Goal: Information Seeking & Learning: Learn about a topic

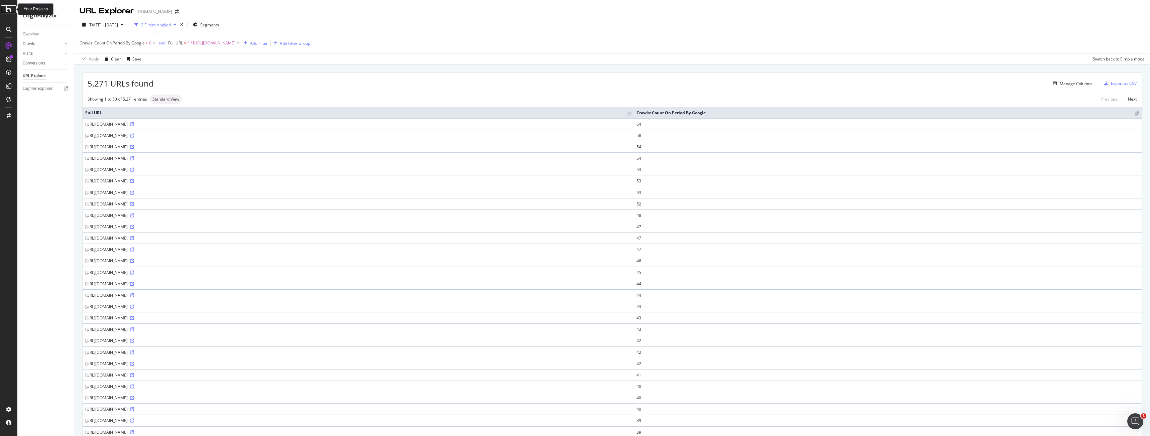
click at [4, 11] on div at bounding box center [9, 9] width 16 height 8
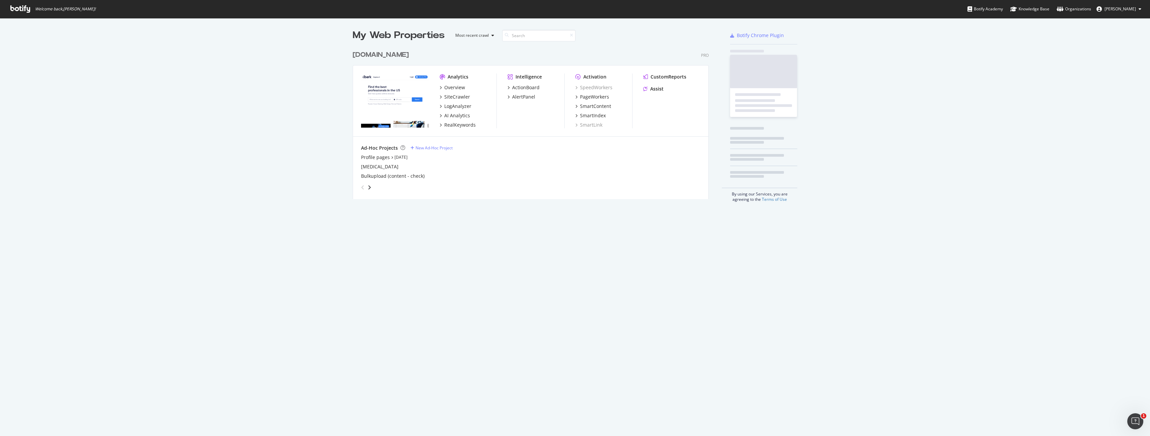
scroll to position [431, 1140]
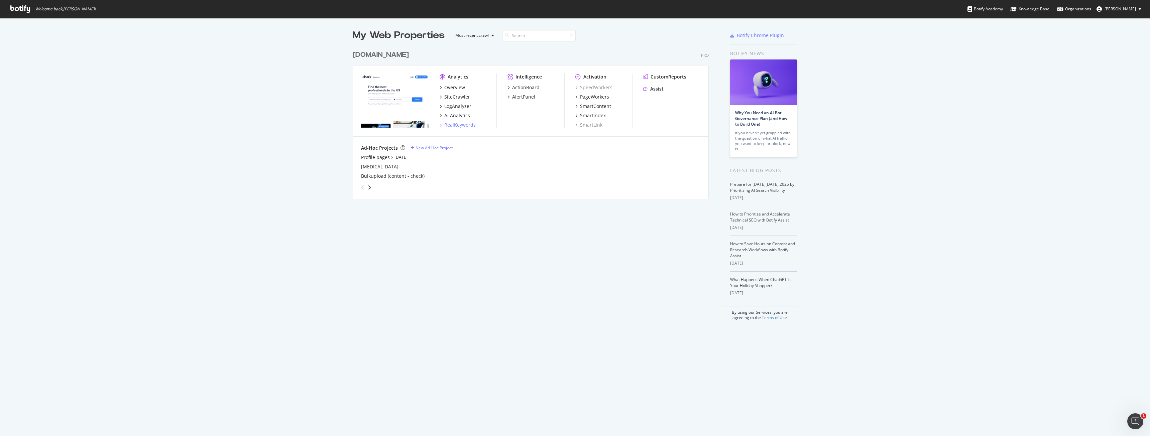
click at [444, 125] on div "RealKeywords" at bounding box center [459, 125] width 31 height 7
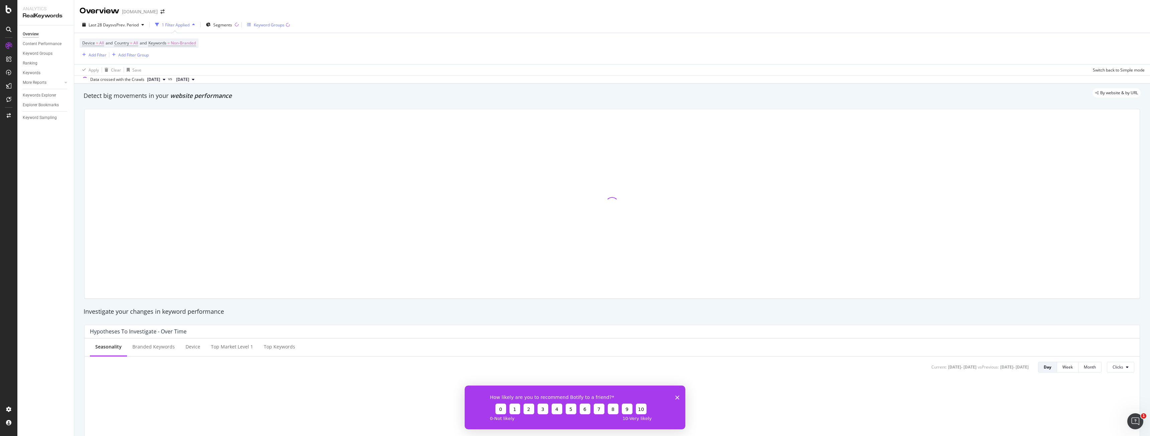
click at [276, 26] on div "Keyword Groups" at bounding box center [269, 25] width 31 height 6
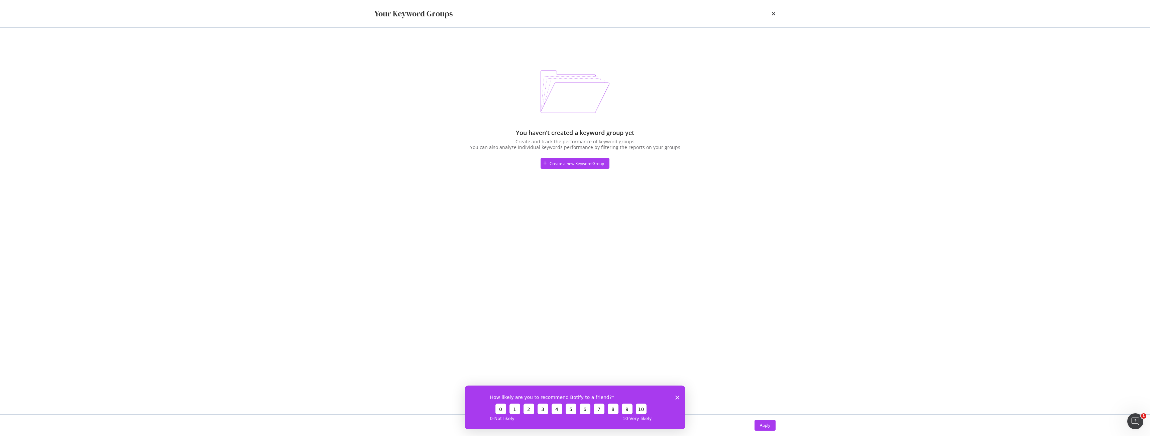
click at [776, 15] on div "Your Keyword Groups" at bounding box center [575, 13] width 428 height 27
click at [774, 14] on div "Your Keyword Groups" at bounding box center [575, 13] width 428 height 27
click at [772, 14] on icon "times" at bounding box center [773, 13] width 4 height 5
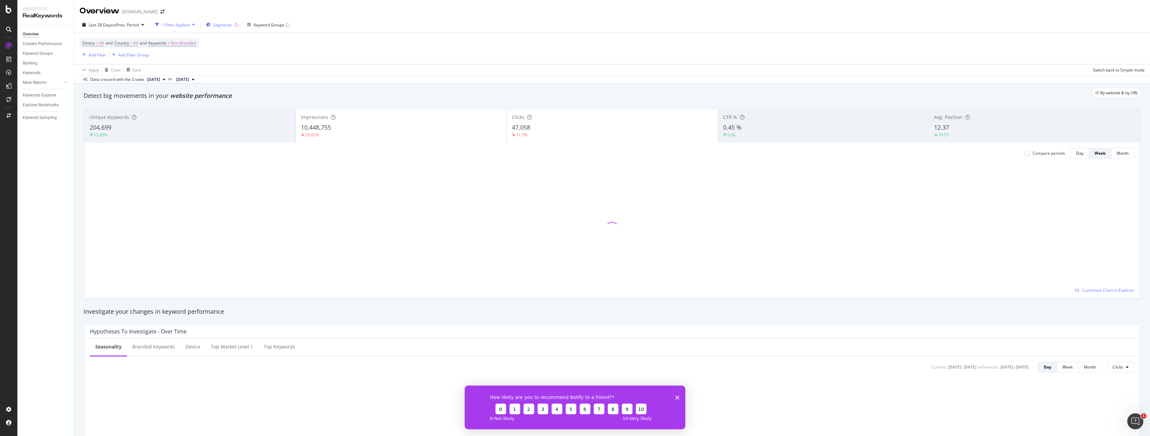
click at [228, 26] on span "Segments" at bounding box center [222, 25] width 19 height 6
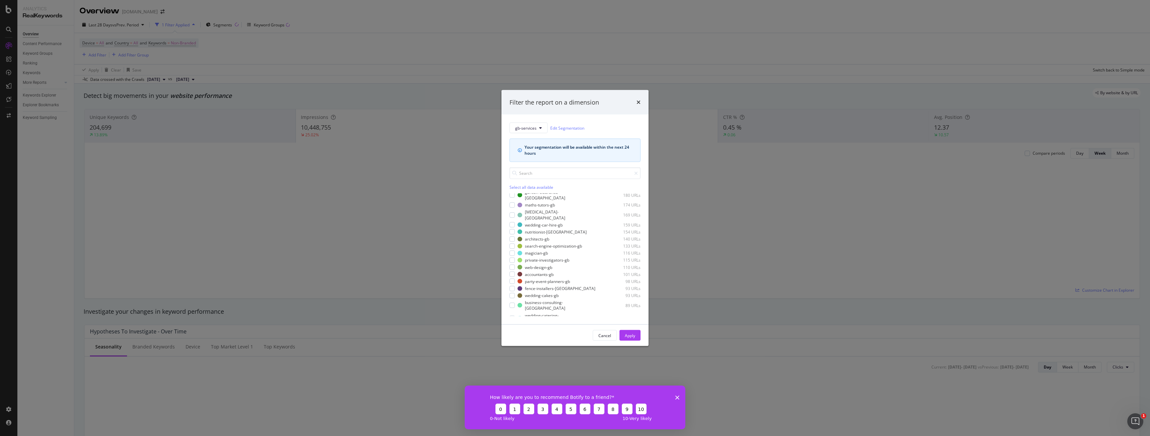
scroll to position [186, 0]
click at [637, 103] on icon "times" at bounding box center [638, 102] width 4 height 5
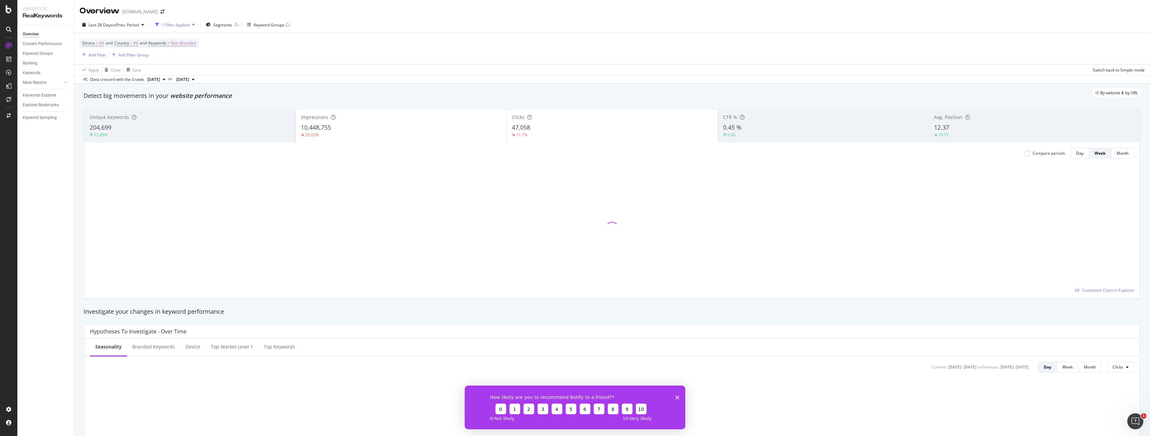
drag, startPoint x: 191, startPoint y: 59, endPoint x: 184, endPoint y: 59, distance: 7.4
click at [188, 59] on div "Device = All and Country = All and Keywords = Non-Branded Add Filter Add Filter…" at bounding box center [612, 48] width 1065 height 31
click at [90, 57] on div "Add Filter" at bounding box center [98, 55] width 18 height 6
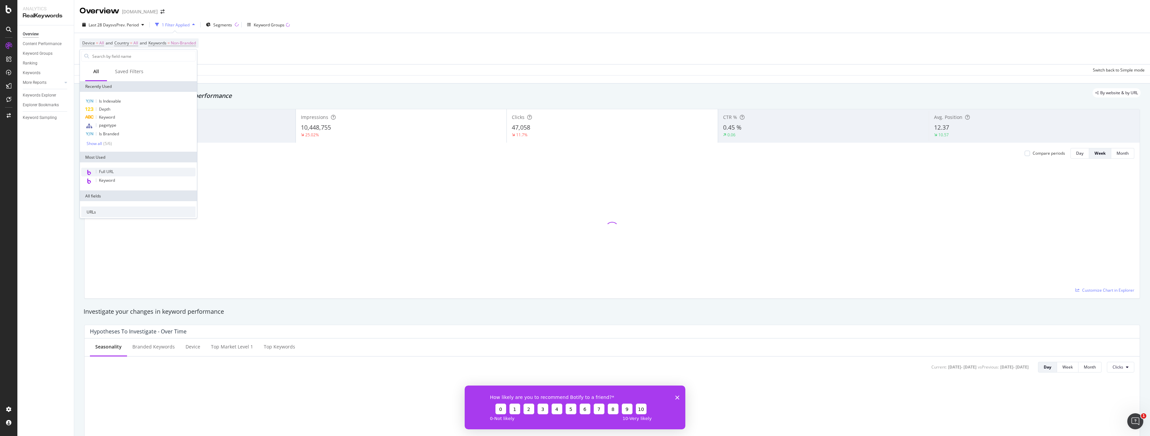
click at [118, 172] on div "Full URL" at bounding box center [138, 172] width 114 height 9
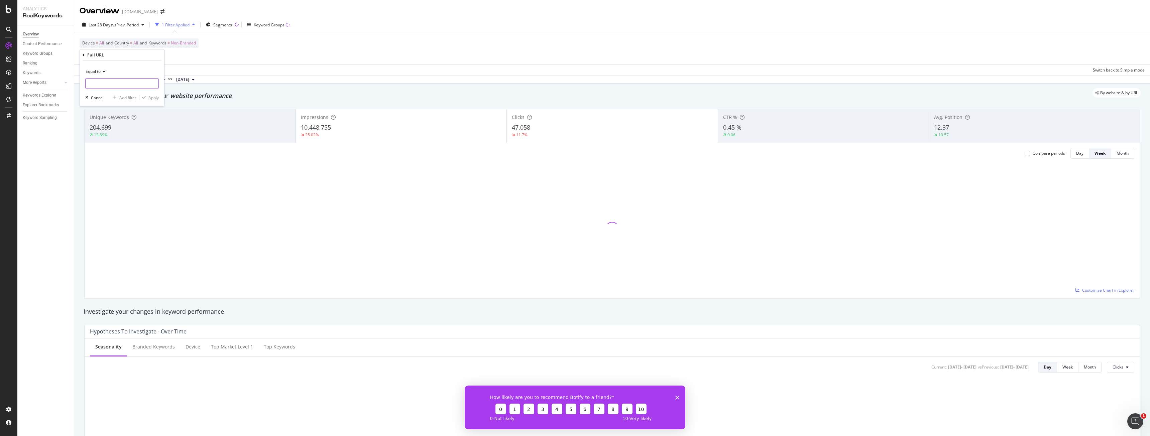
click at [103, 85] on input "text" at bounding box center [122, 83] width 73 height 11
paste input "https://www.bark.com/en/us/personal-trainer/california/los-angeles/"
drag, startPoint x: 107, startPoint y: 85, endPoint x: 308, endPoint y: 104, distance: 201.7
click at [308, 104] on body "Analytics RealKeywords Overview Content Performance Keyword Groups Ranking Keyw…" at bounding box center [575, 218] width 1150 height 436
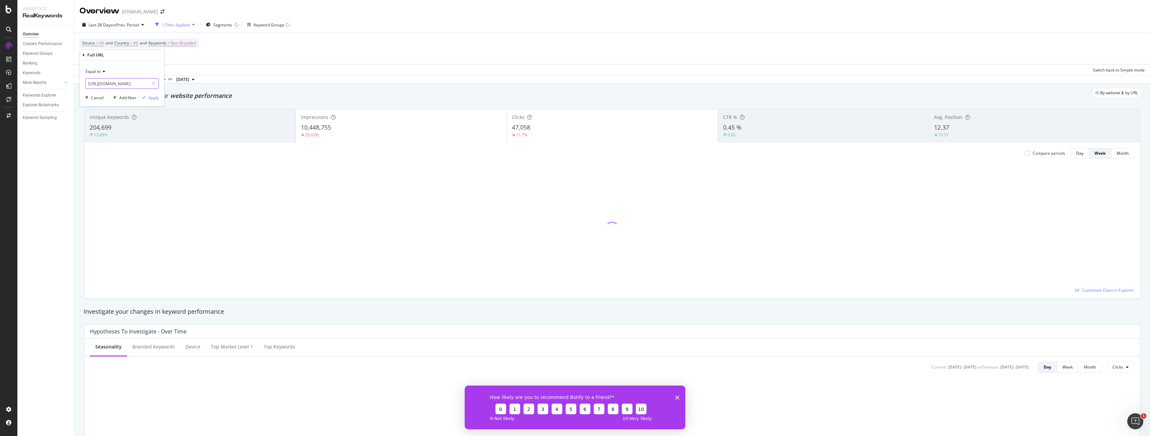
scroll to position [0, 29]
type input "https://www.bark.com/en/us/personal-trainer/"
click at [151, 101] on div "Apply" at bounding box center [148, 98] width 19 height 6
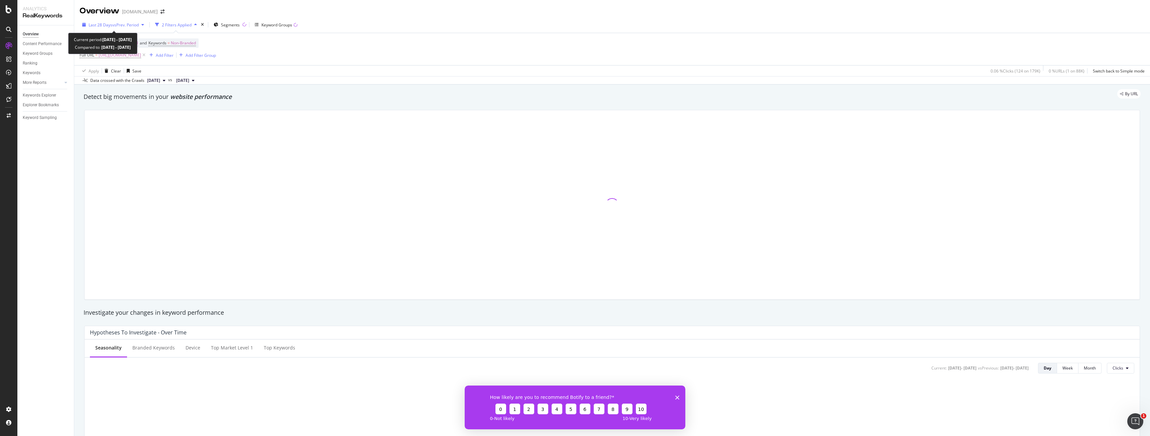
click at [125, 27] on span "vs Prev. Period" at bounding box center [125, 25] width 26 height 6
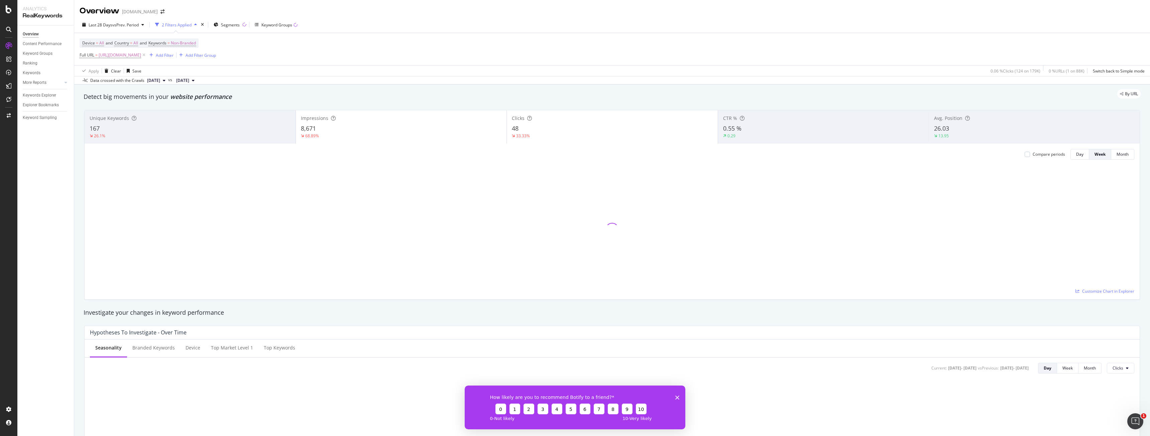
click at [430, 89] on div "By URL" at bounding box center [608, 93] width 1063 height 9
click at [141, 57] on span "https://www.bark.com/en/us/personal-trainer/" at bounding box center [120, 54] width 42 height 9
click at [96, 71] on span "Equal to" at bounding box center [93, 71] width 15 height 6
click at [123, 133] on div "Contains" at bounding box center [123, 136] width 72 height 9
drag, startPoint x: 149, startPoint y: 95, endPoint x: 624, endPoint y: 306, distance: 520.1
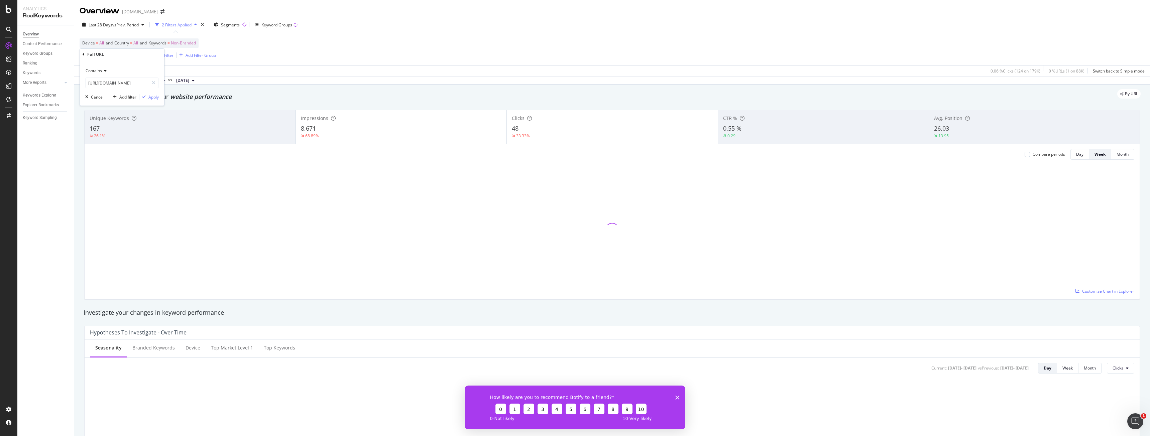
click at [149, 96] on div "Apply" at bounding box center [153, 97] width 10 height 6
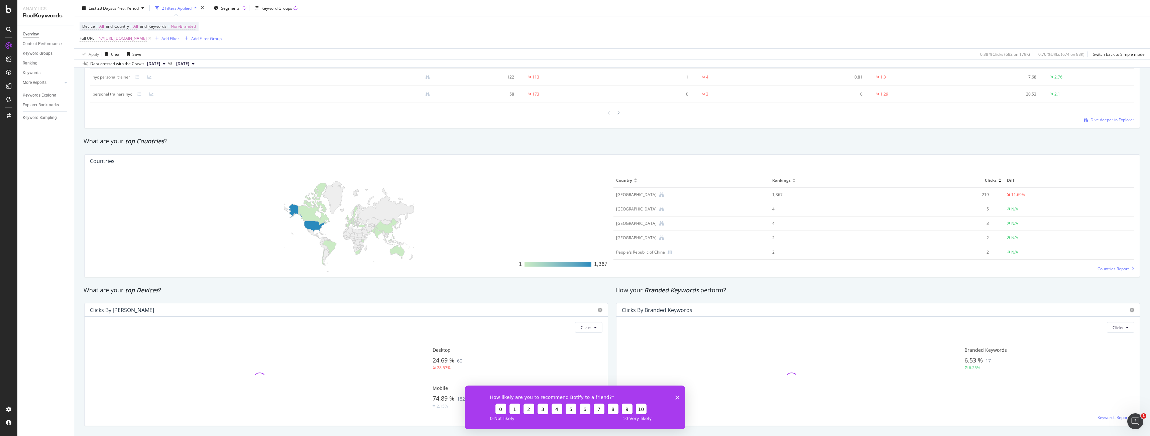
scroll to position [918, 0]
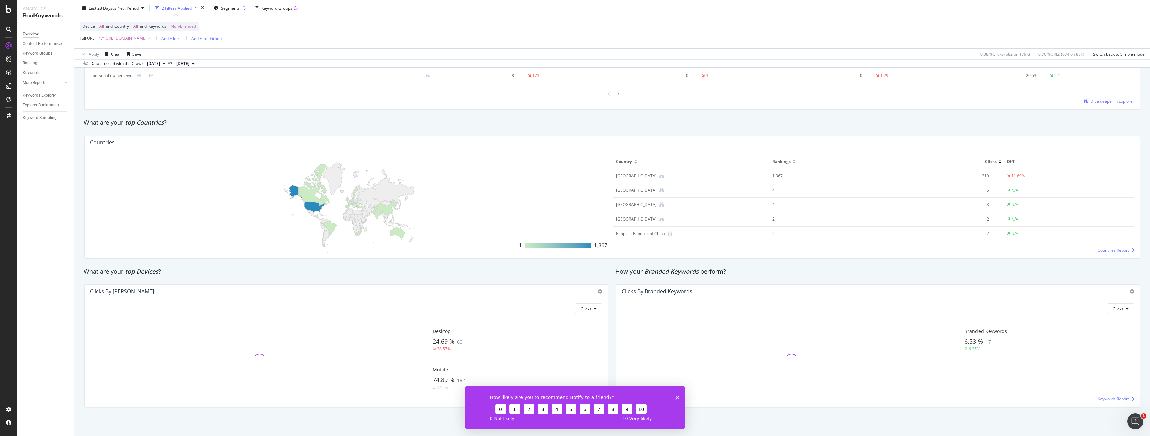
click at [676, 397] on icon "Close survey" at bounding box center [677, 397] width 4 height 4
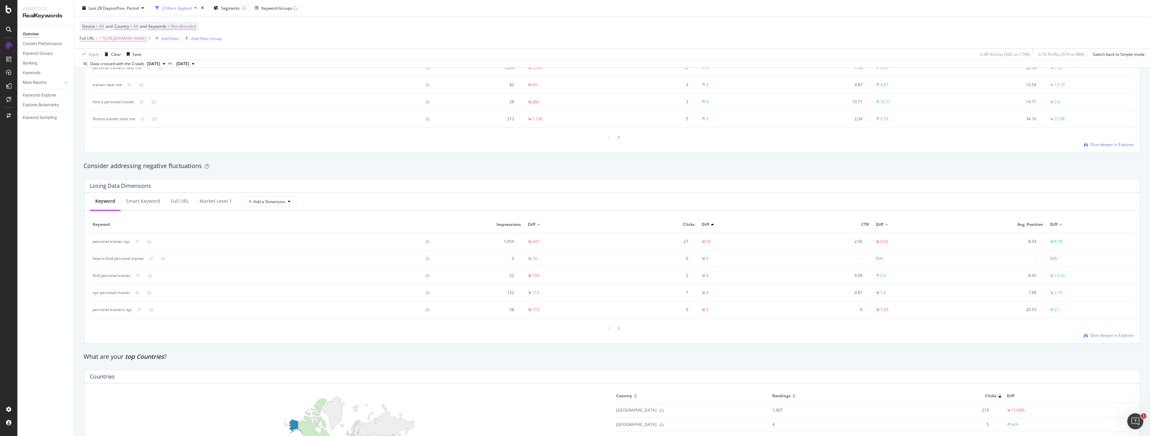
scroll to position [769, 0]
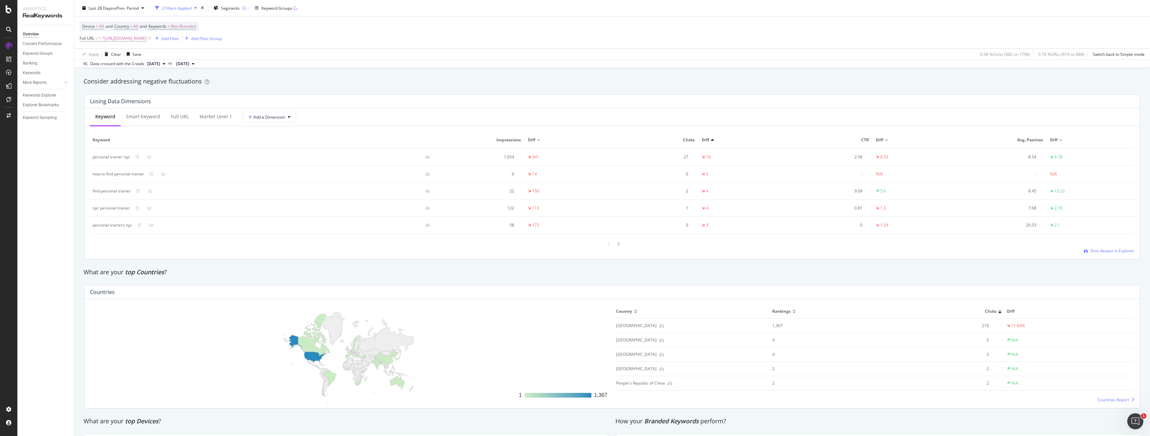
drag, startPoint x: 273, startPoint y: 215, endPoint x: 572, endPoint y: 248, distance: 300.3
click at [572, 248] on div at bounding box center [612, 243] width 1044 height 9
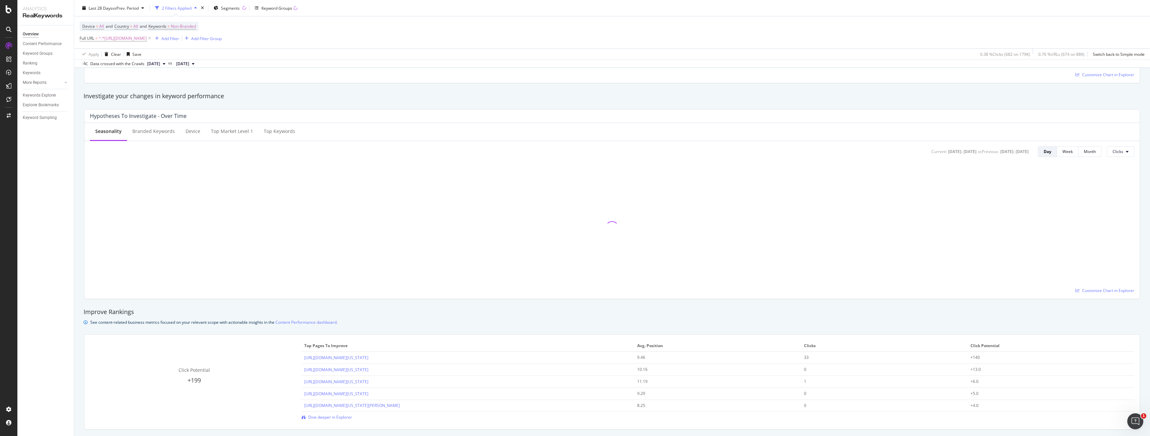
scroll to position [150, 0]
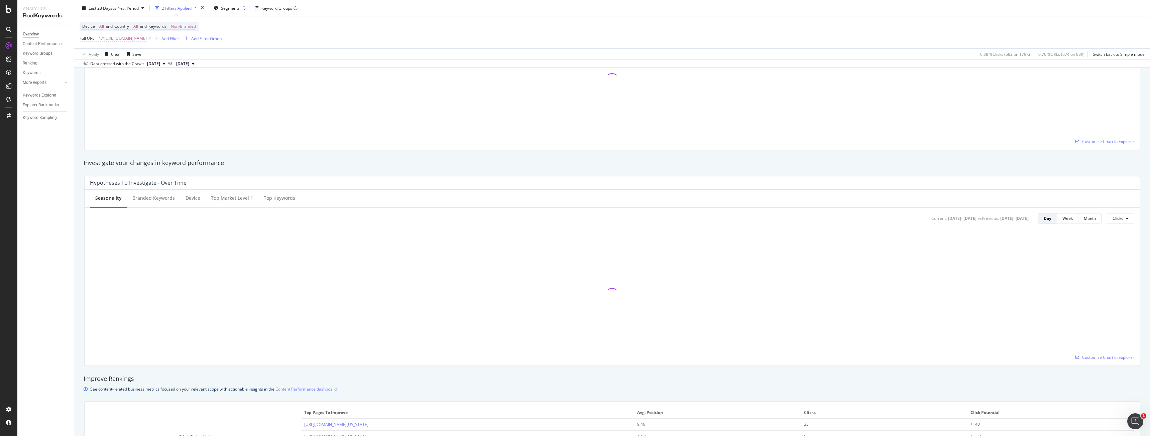
click at [147, 40] on span "^.*https://www.bark.com/en/us/personal-trainer/.*$" at bounding box center [123, 38] width 48 height 9
click at [118, 68] on input "https://www.bark.com/en/us/personal-trainer/" at bounding box center [117, 66] width 63 height 11
click at [144, 66] on input "https://www.bark.com/en/us/personal-trainer/" at bounding box center [117, 66] width 63 height 11
paste input "https://www.bark.com/en/us/personal-trainer/new-york/new-york-city/"
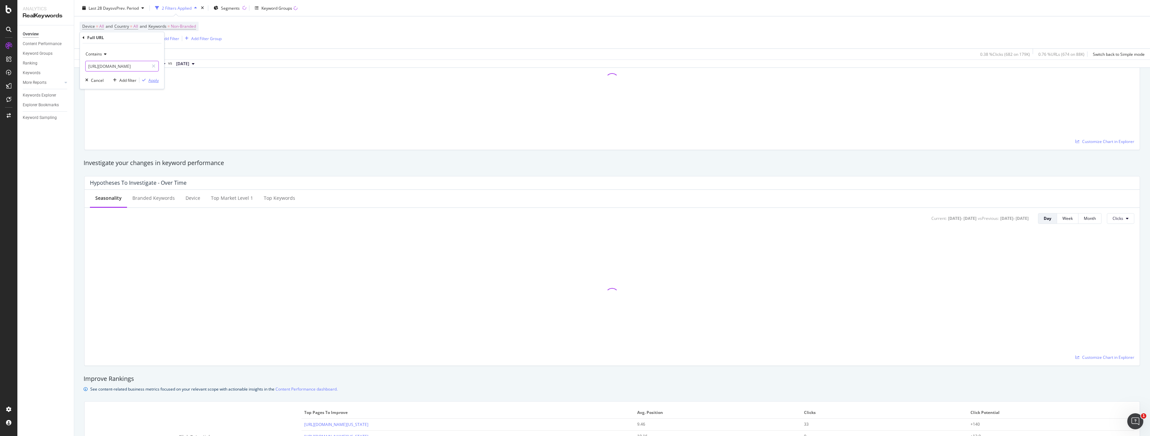
type input "https://www.bark.com/en/us/personal-trainer/new-york/new-york-city/"
click at [156, 80] on div "Apply" at bounding box center [153, 81] width 10 height 6
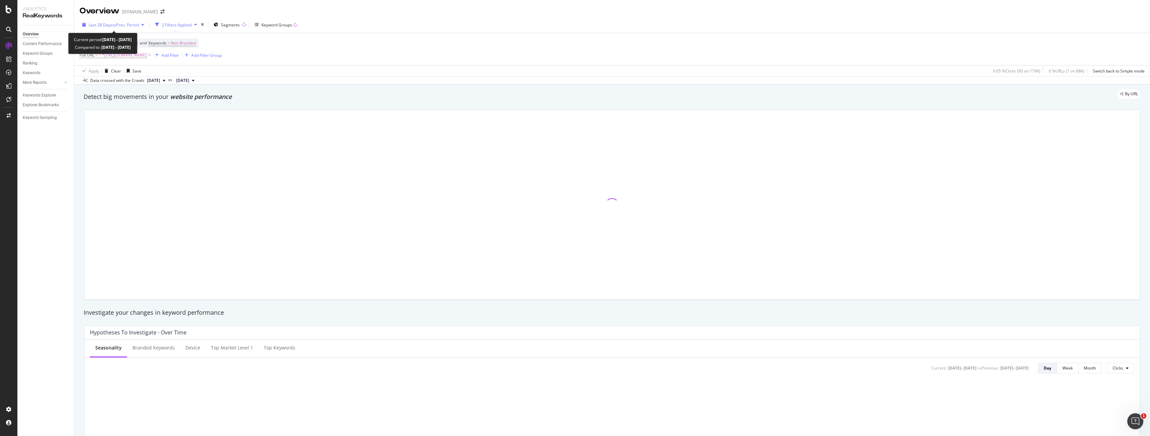
click at [125, 24] on span "vs Prev. Period" at bounding box center [125, 25] width 26 height 6
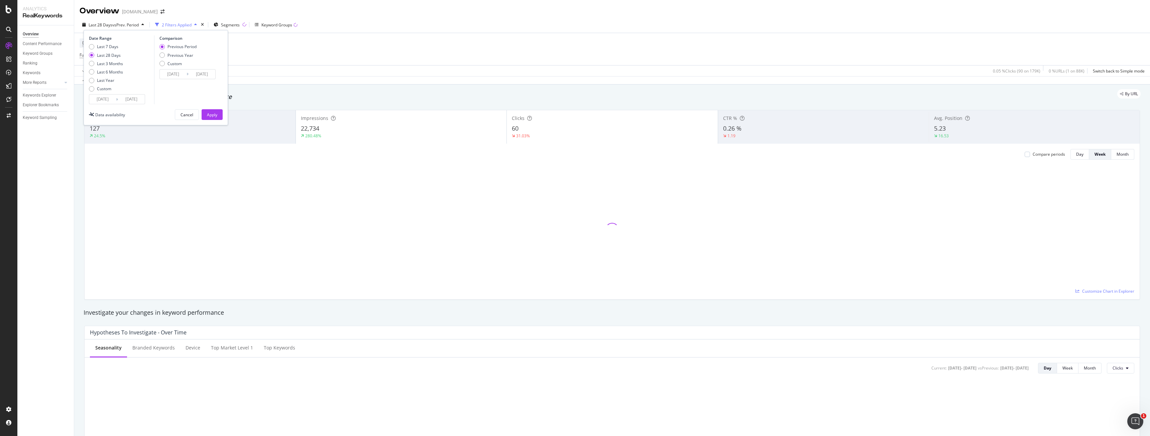
click at [461, 91] on div "By URL" at bounding box center [608, 93] width 1063 height 9
click at [220, 134] on div "24.5%" at bounding box center [190, 136] width 201 height 6
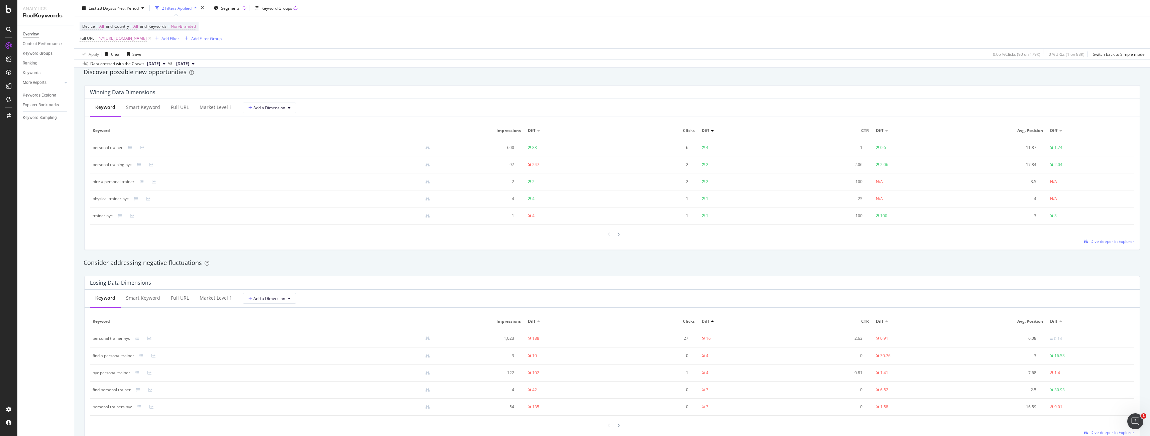
scroll to position [484, 0]
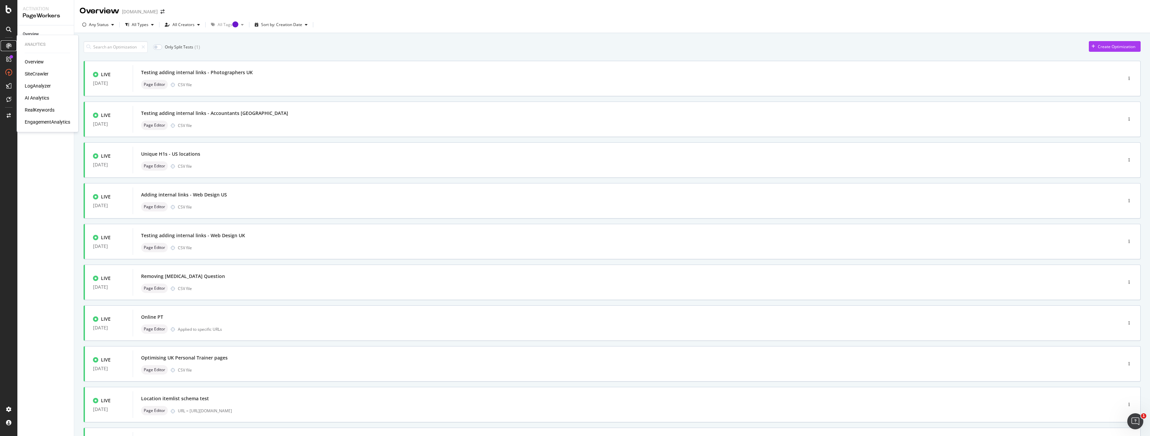
click at [10, 46] on icon at bounding box center [8, 45] width 5 height 5
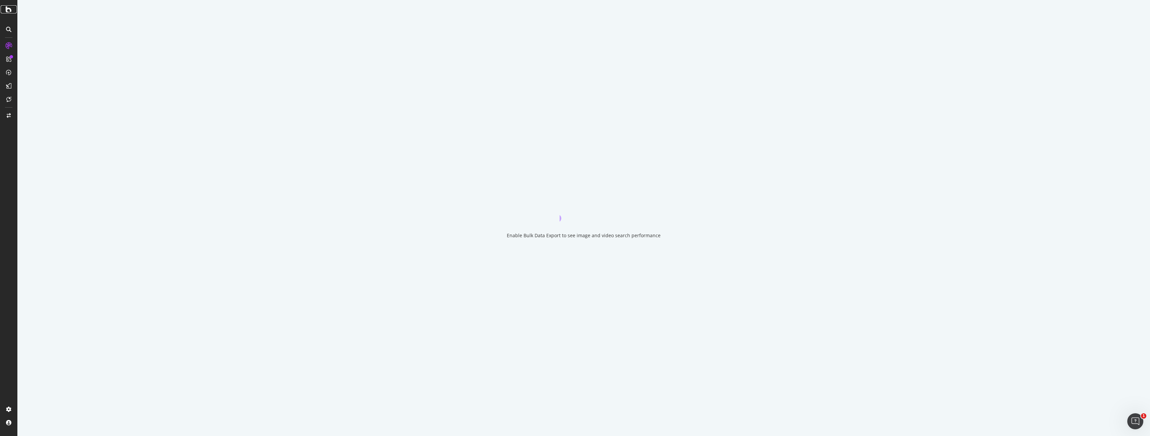
click at [5, 12] on div at bounding box center [9, 9] width 16 height 8
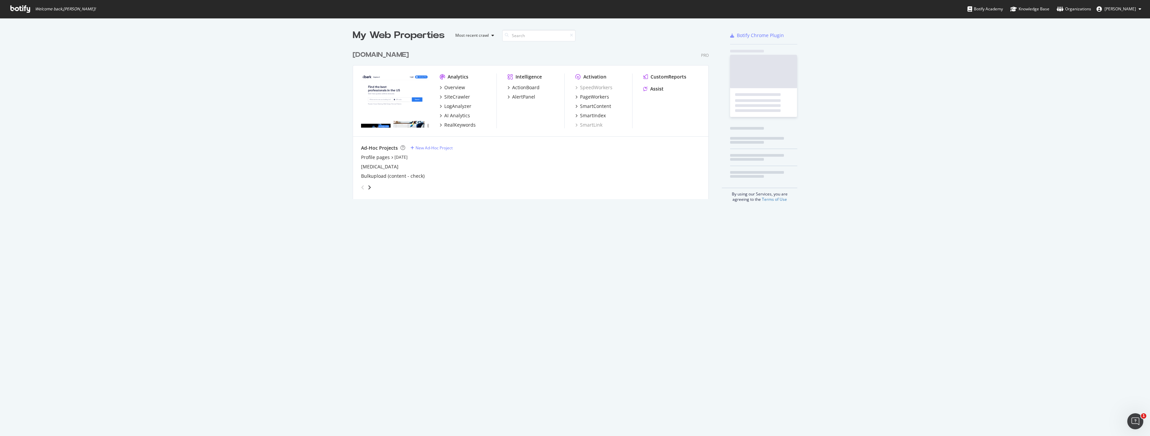
scroll to position [152, 356]
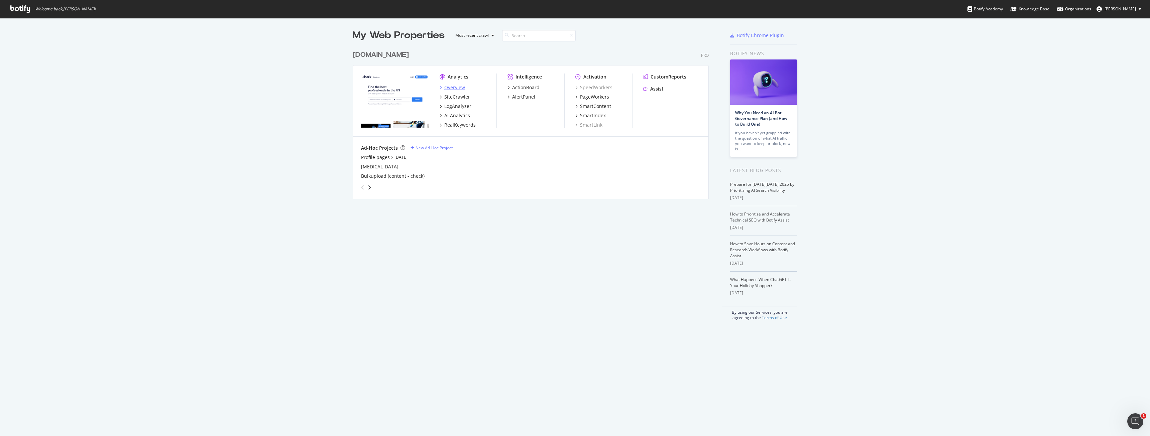
click at [446, 86] on div "Overview" at bounding box center [454, 87] width 21 height 7
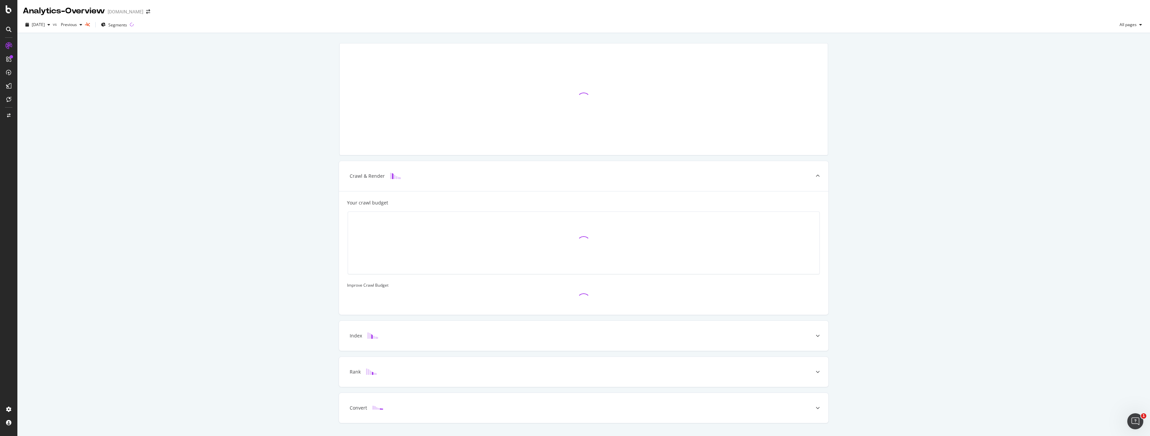
drag, startPoint x: 603, startPoint y: 242, endPoint x: 138, endPoint y: 229, distance: 465.7
click at [138, 229] on div "Crawl & Render Your crawl budget Improve Crawl Budget Index Rank Convert" at bounding box center [583, 242] width 1132 height 419
